Goal: Navigation & Orientation: Understand site structure

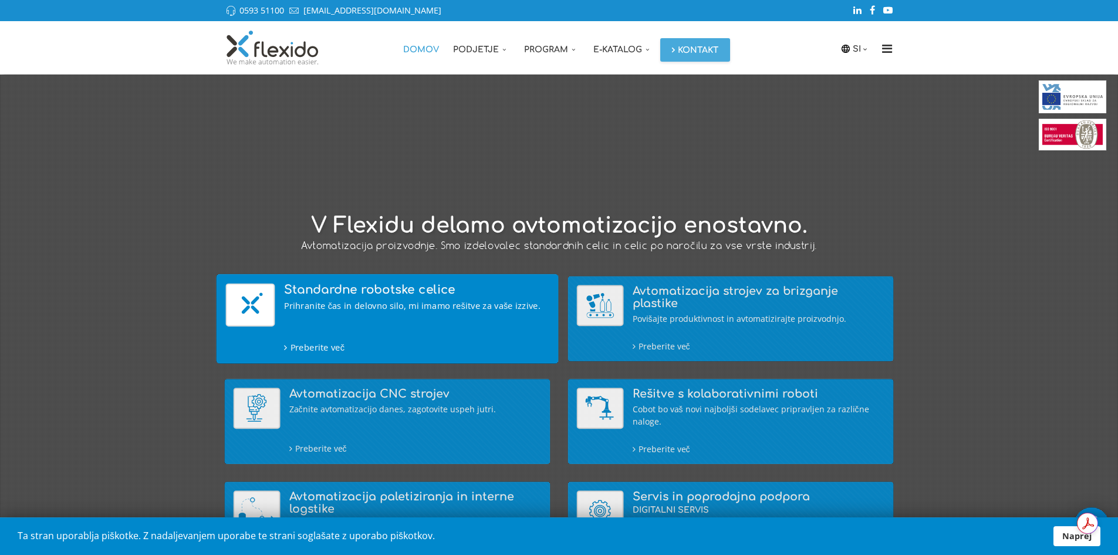
click at [392, 296] on div "Standardne robotske celice Prihranite čas in delovno silo, mi imamo rešitve za …" at bounding box center [416, 318] width 265 height 70
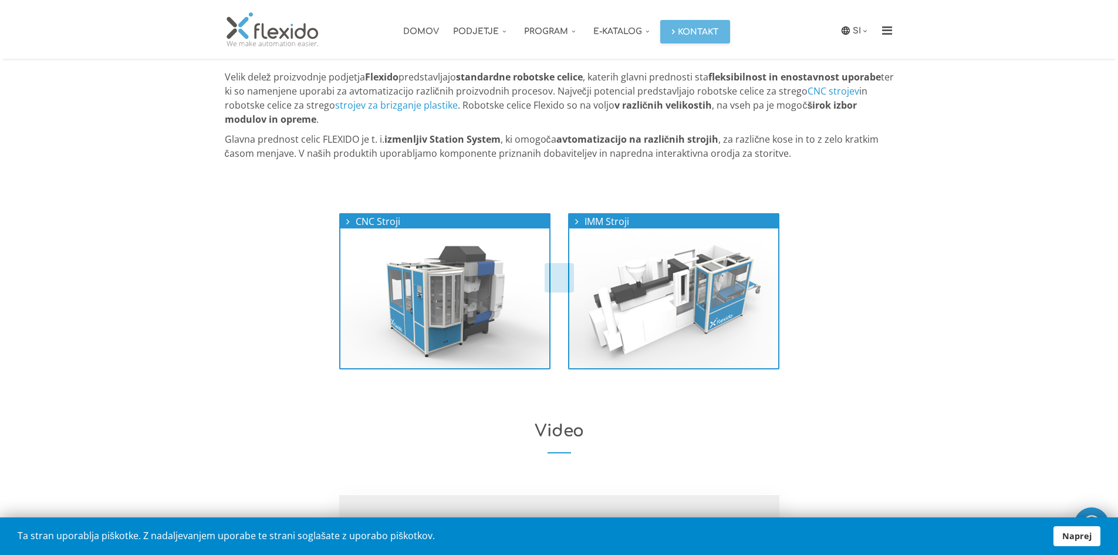
scroll to position [351, 0]
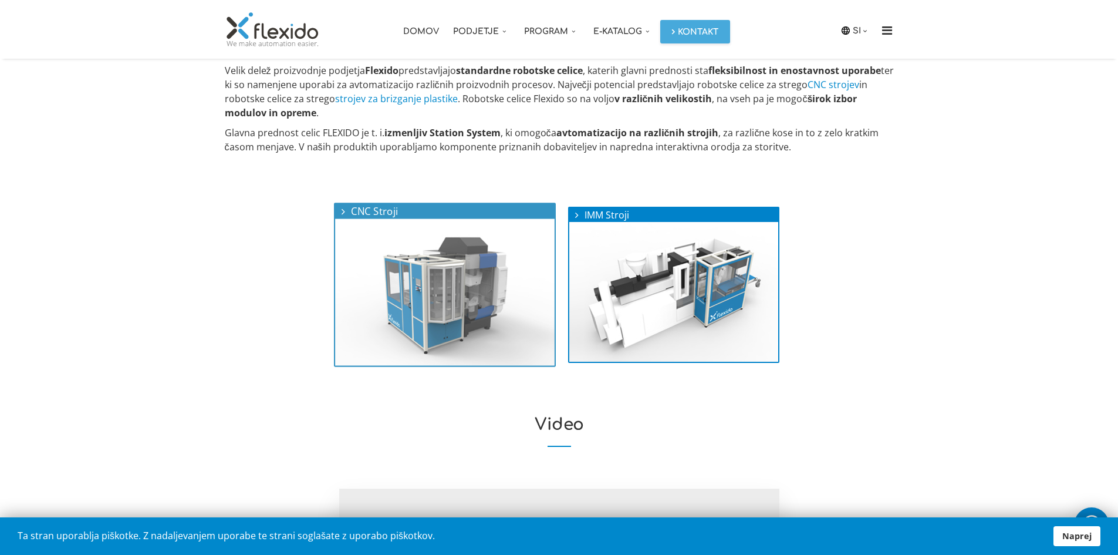
click at [419, 297] on img at bounding box center [445, 292] width 220 height 147
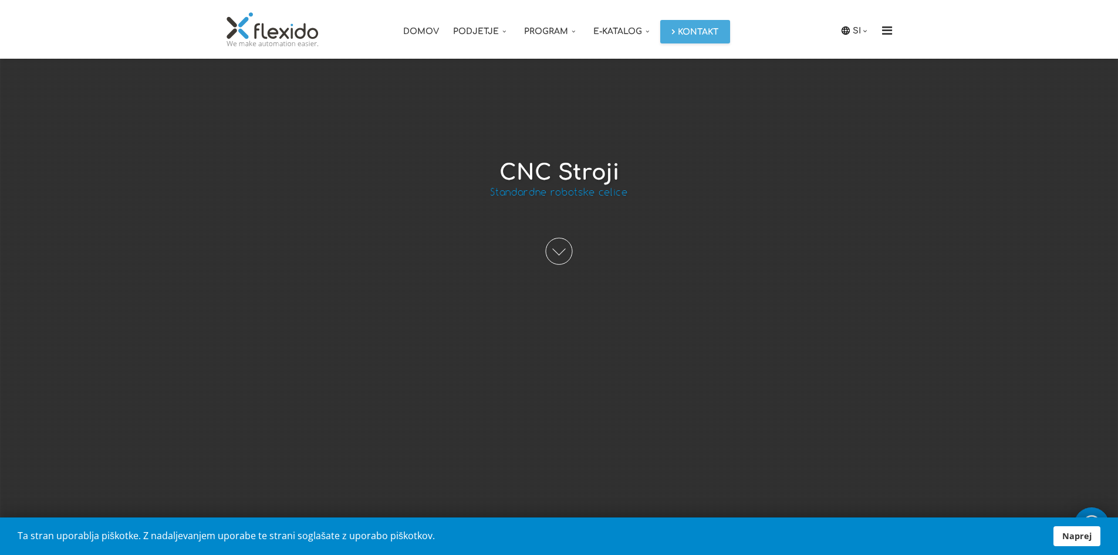
scroll to position [176, 0]
click at [571, 252] on span at bounding box center [559, 248] width 27 height 27
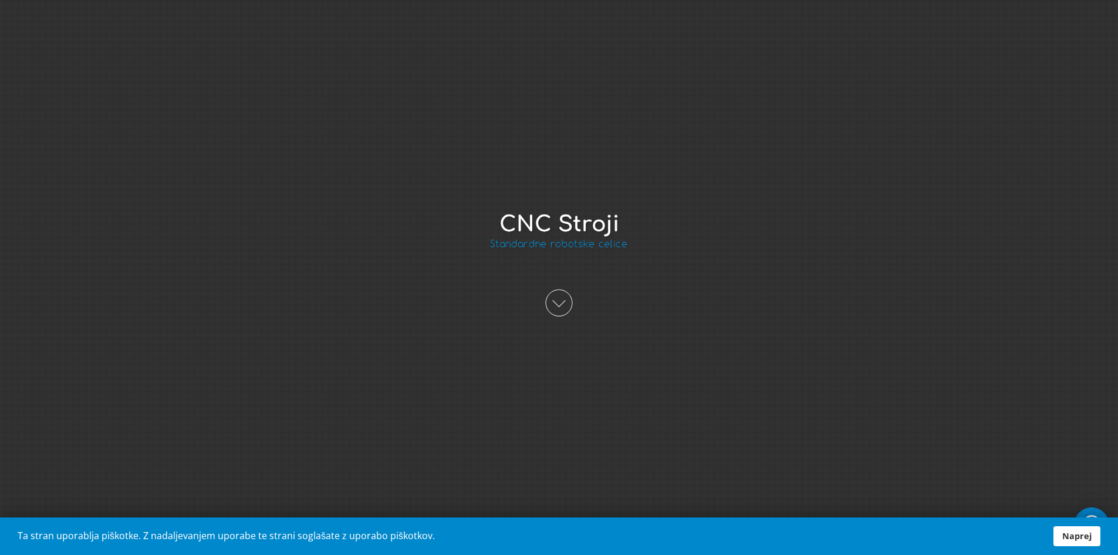
scroll to position [117, 0]
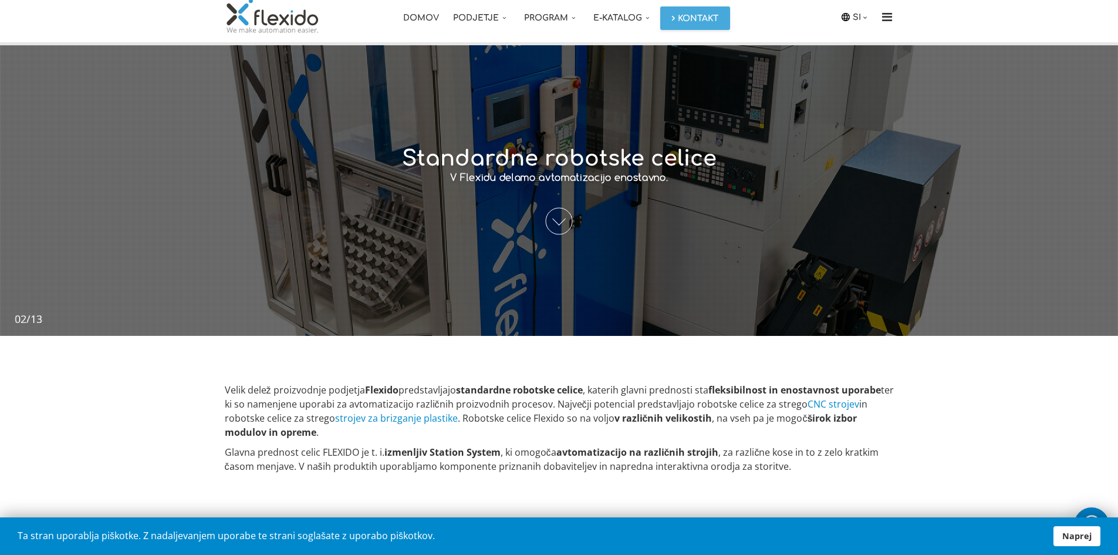
scroll to position [27, 0]
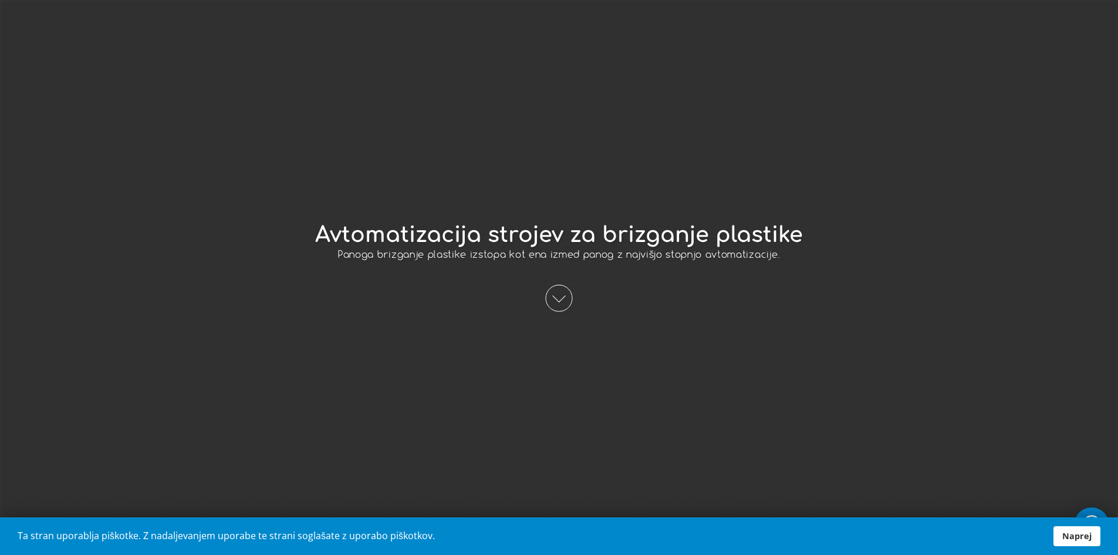
scroll to position [117, 0]
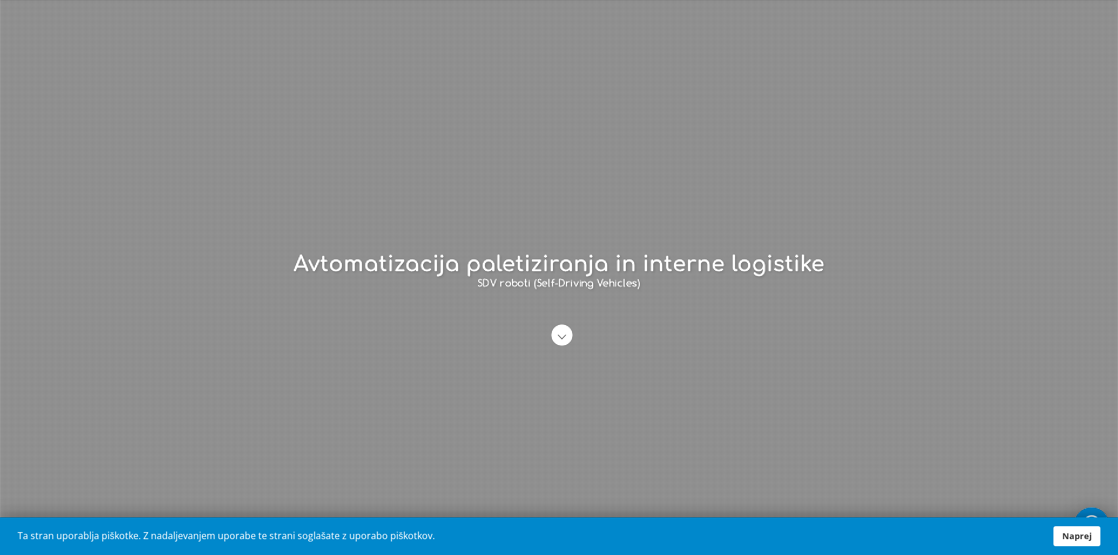
scroll to position [117, 0]
